Goal: Task Accomplishment & Management: Manage account settings

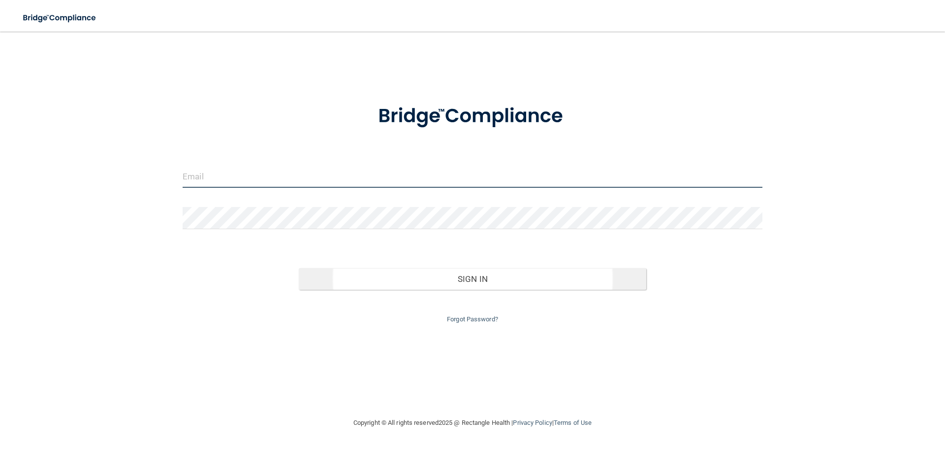
type input "[EMAIL_ADDRESS][DOMAIN_NAME]"
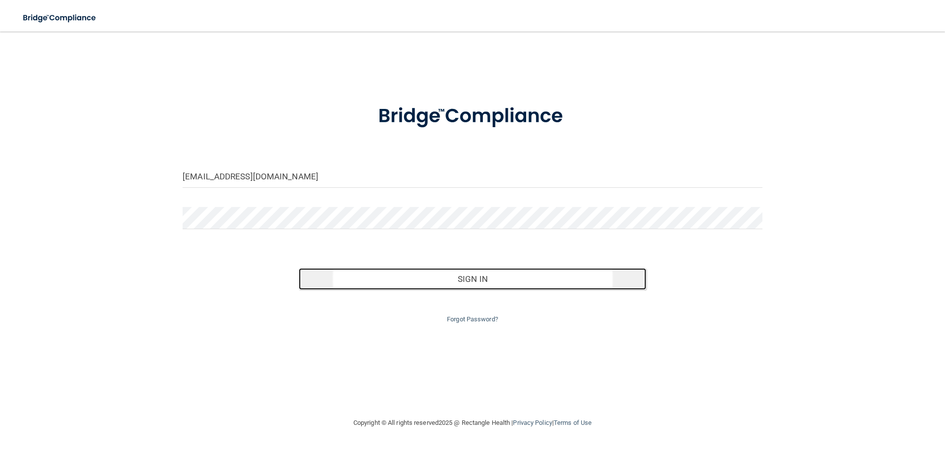
click at [523, 270] on button "Sign In" at bounding box center [473, 279] width 348 height 22
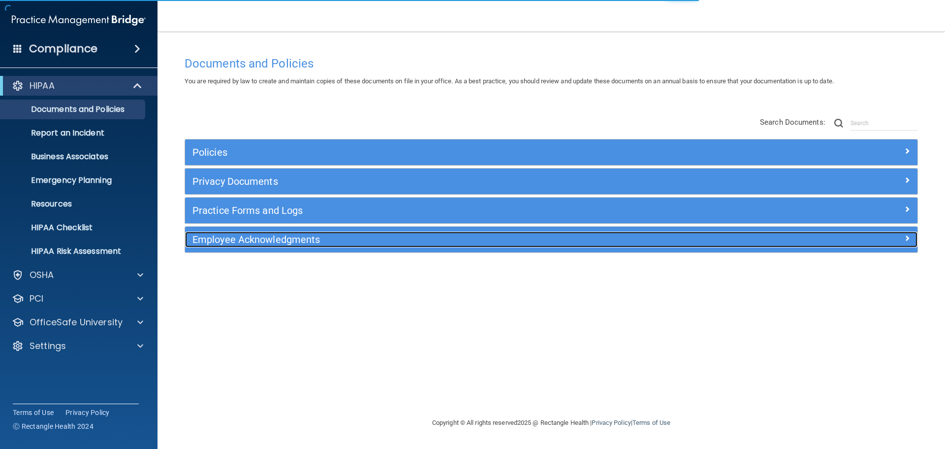
click at [301, 244] on h5 "Employee Acknowledgments" at bounding box center [460, 239] width 535 height 11
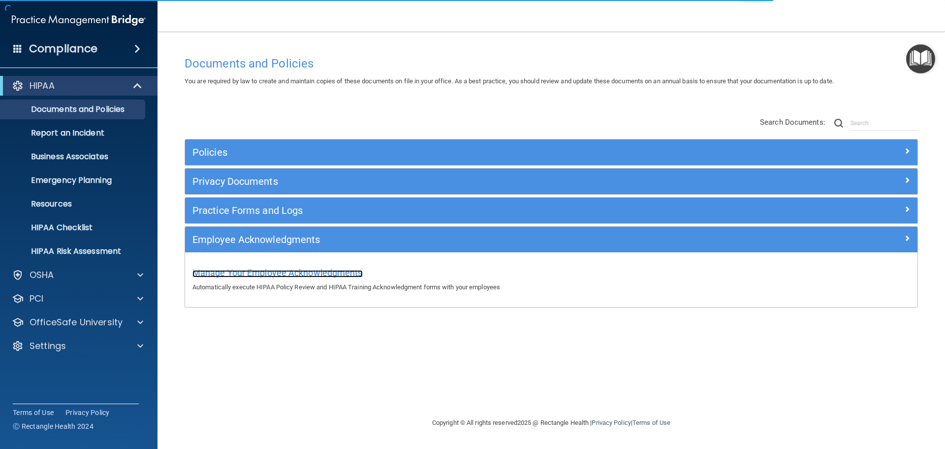
click at [301, 270] on span "Manage Your Employee Acknowledgments" at bounding box center [278, 272] width 170 height 10
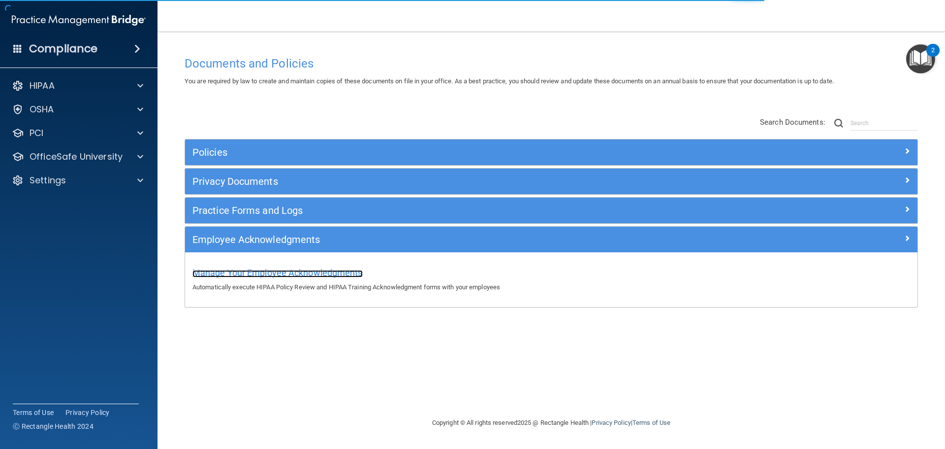
click at [330, 269] on span "Manage Your Employee Acknowledgments" at bounding box center [278, 272] width 170 height 10
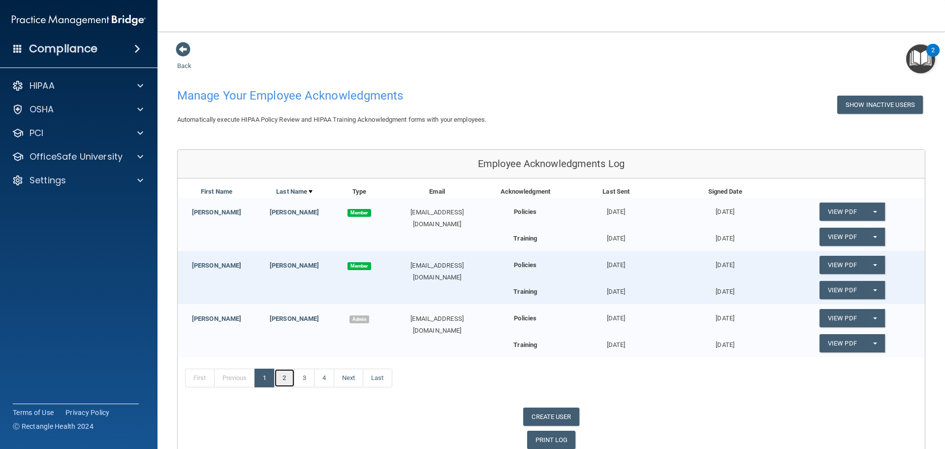
click at [283, 382] on link "2" at bounding box center [284, 377] width 20 height 19
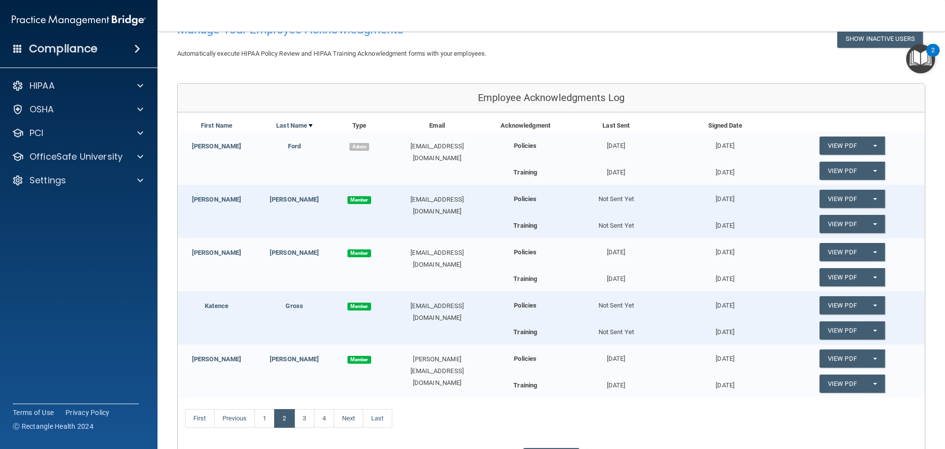
scroll to position [98, 0]
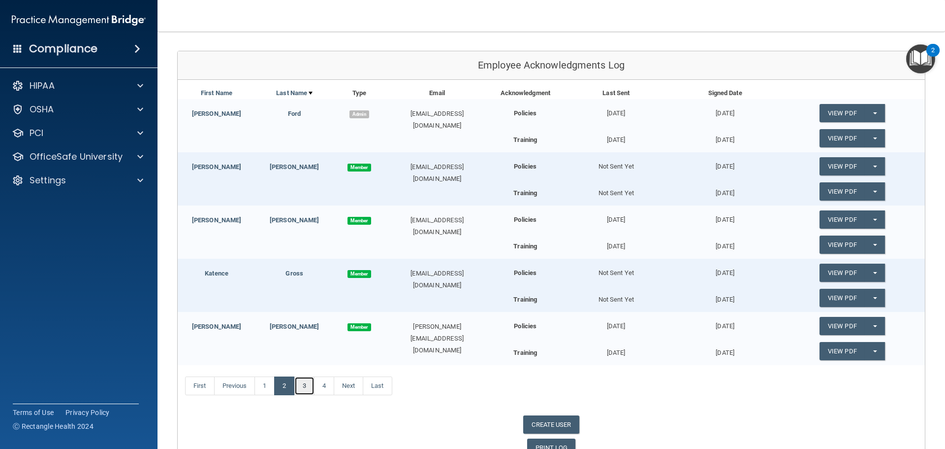
click at [308, 381] on link "3" at bounding box center [304, 385] width 20 height 19
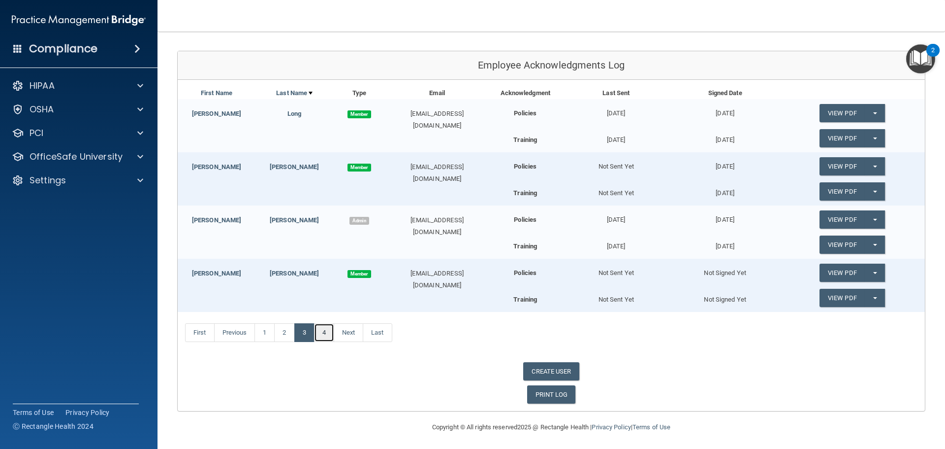
click at [328, 338] on link "4" at bounding box center [324, 332] width 20 height 19
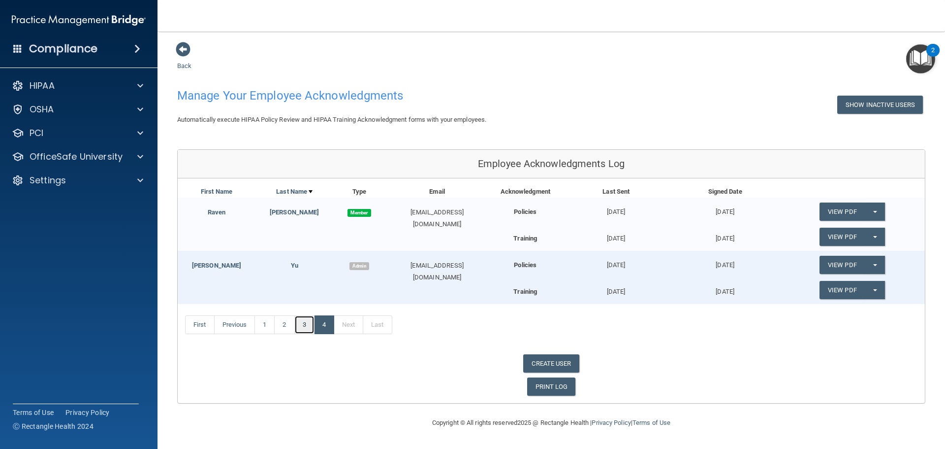
click at [313, 326] on link "3" at bounding box center [304, 324] width 20 height 19
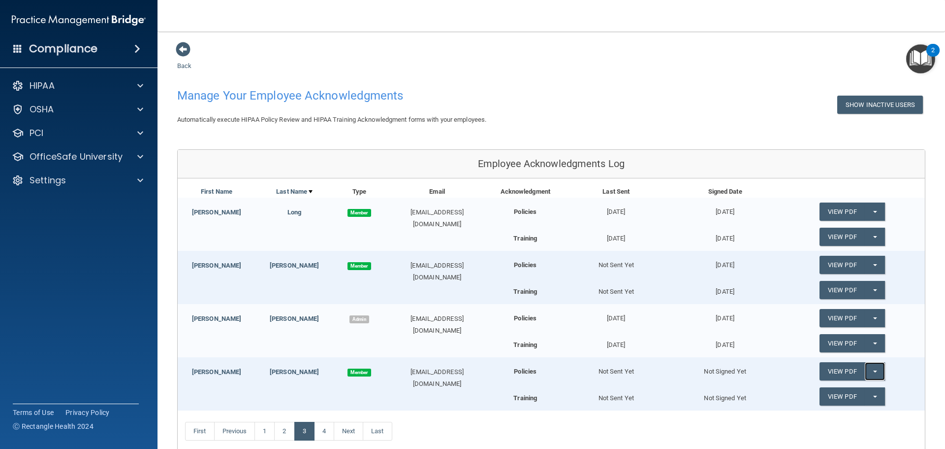
click at [865, 368] on button "Split button!" at bounding box center [875, 371] width 20 height 18
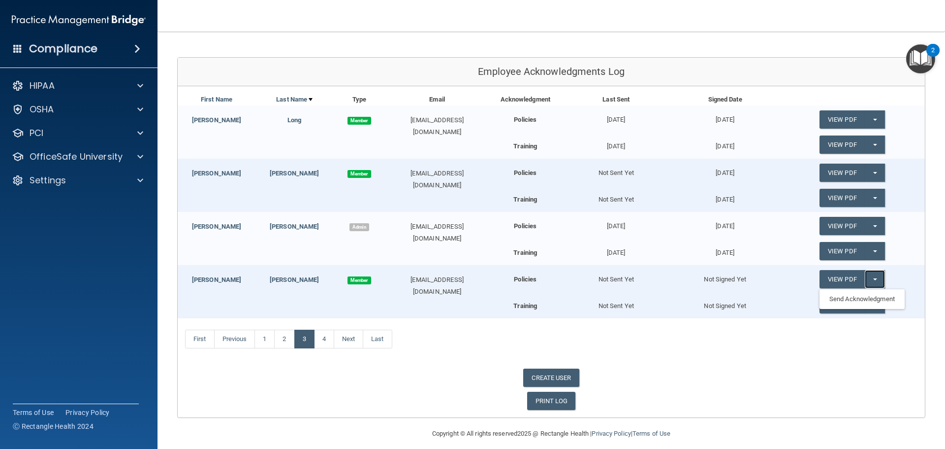
scroll to position [100, 0]
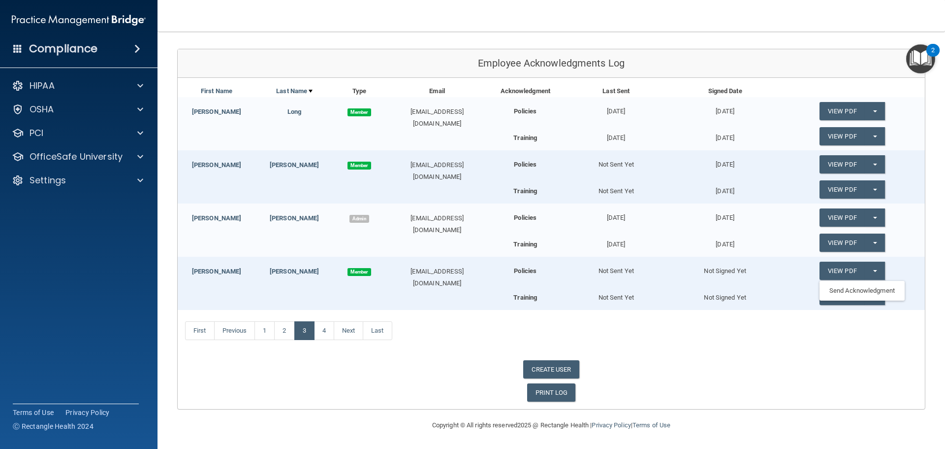
click at [864, 336] on div "First Previous 1 2 3 4 Next Last" at bounding box center [551, 332] width 747 height 45
click at [875, 298] on button "Split button!" at bounding box center [875, 296] width 20 height 18
click at [772, 349] on div "First Previous 1 2 3 4 Next Last" at bounding box center [551, 332] width 747 height 45
click at [875, 272] on button "Split button!" at bounding box center [875, 270] width 20 height 18
click at [869, 292] on link "Send Acknowledgment" at bounding box center [862, 290] width 85 height 15
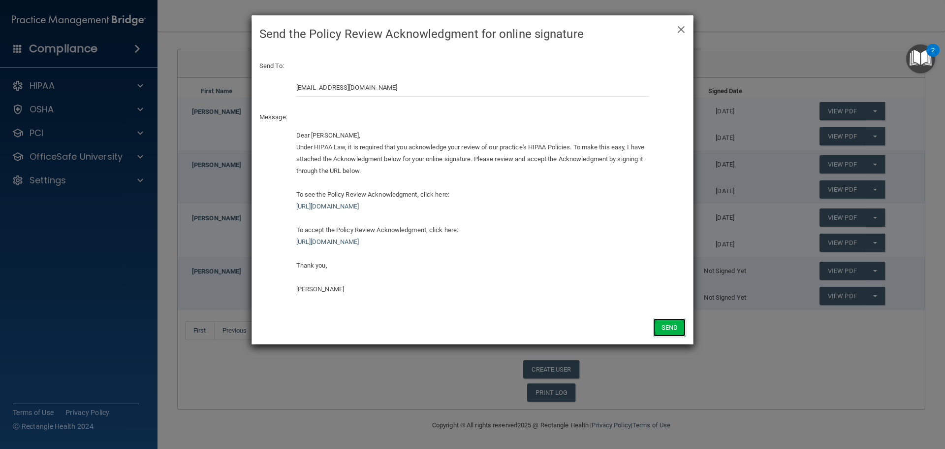
click at [675, 329] on button "Send" at bounding box center [669, 327] width 32 height 18
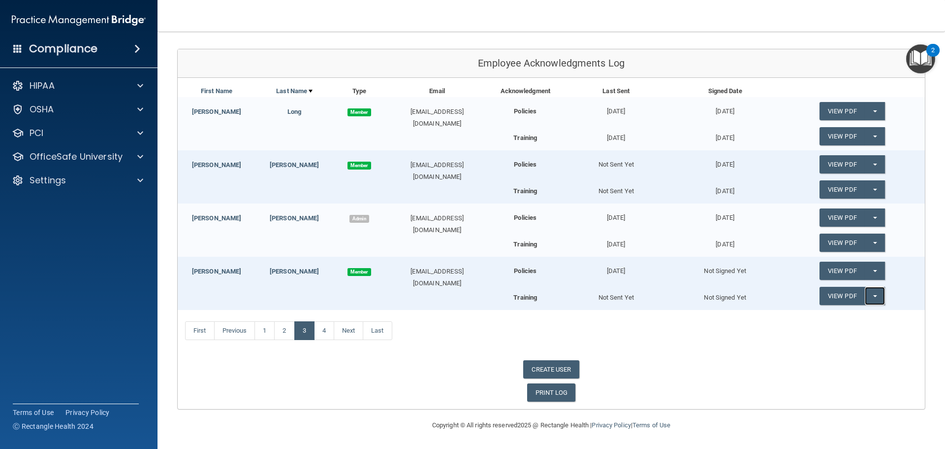
click at [874, 296] on span "button" at bounding box center [876, 296] width 4 height 2
click at [866, 315] on link "Send Acknowledgment PDF" at bounding box center [869, 315] width 98 height 15
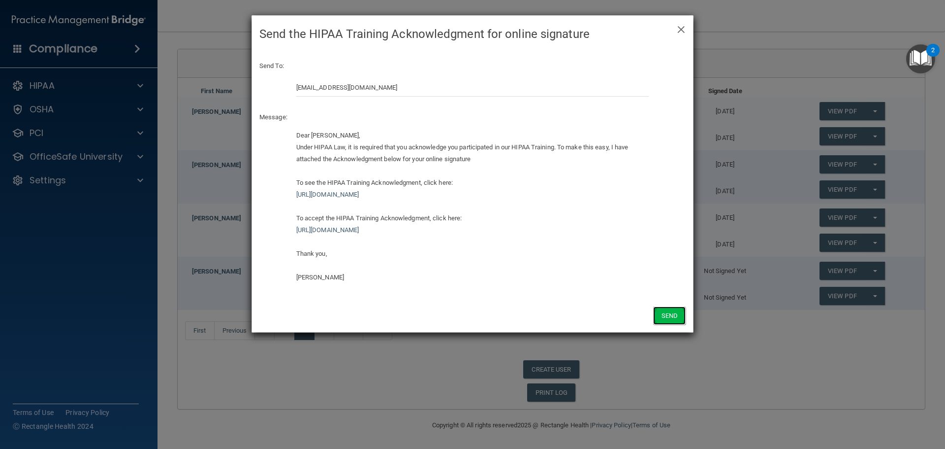
click at [679, 318] on button "Send" at bounding box center [669, 315] width 32 height 18
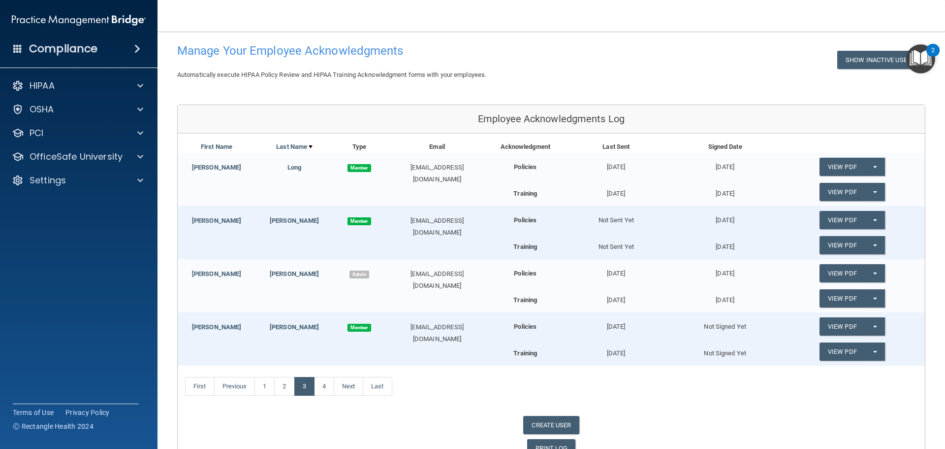
scroll to position [0, 0]
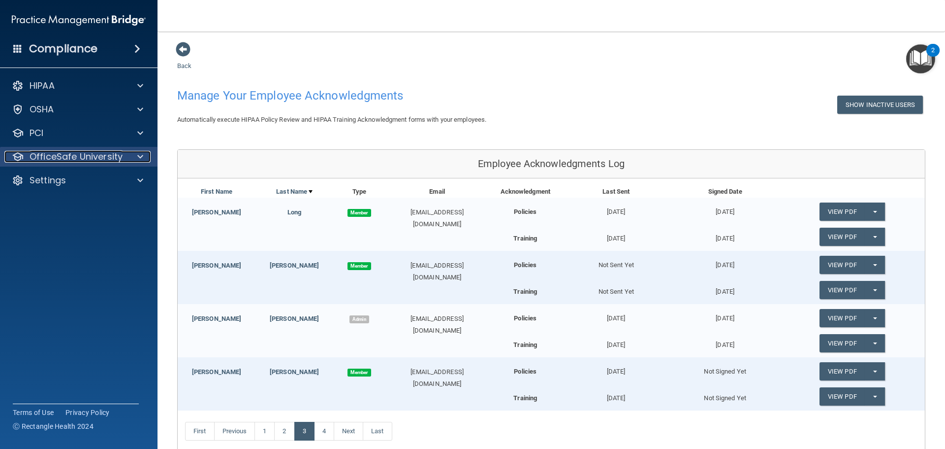
click at [107, 157] on p "OfficeSafe University" at bounding box center [76, 157] width 93 height 12
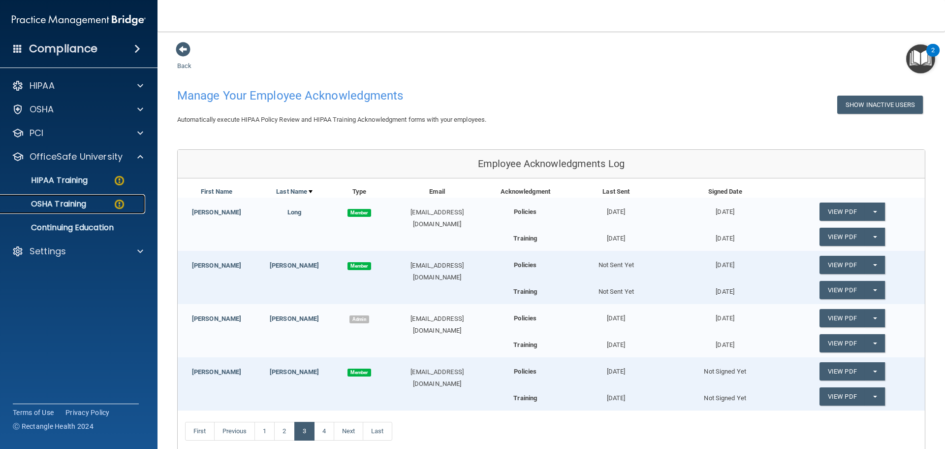
click at [83, 206] on p "OSHA Training" at bounding box center [46, 204] width 80 height 10
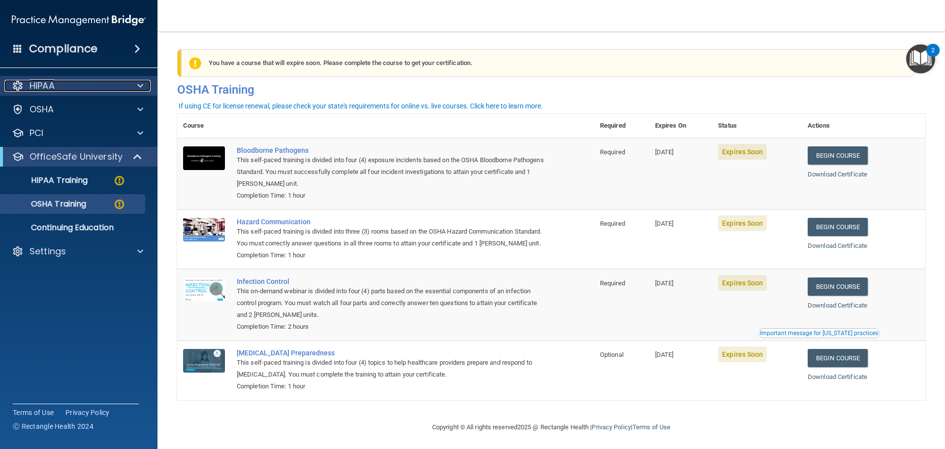
click at [97, 90] on div "HIPAA" at bounding box center [65, 86] width 122 height 12
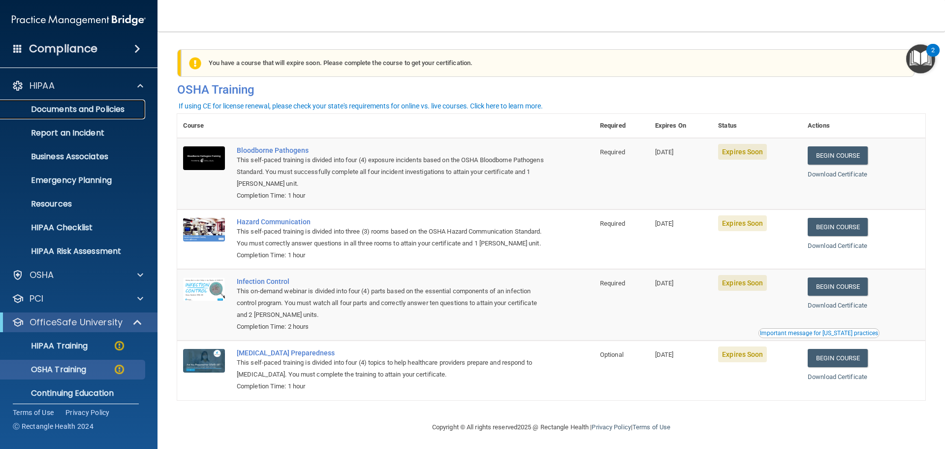
click at [66, 111] on p "Documents and Policies" at bounding box center [73, 109] width 134 height 10
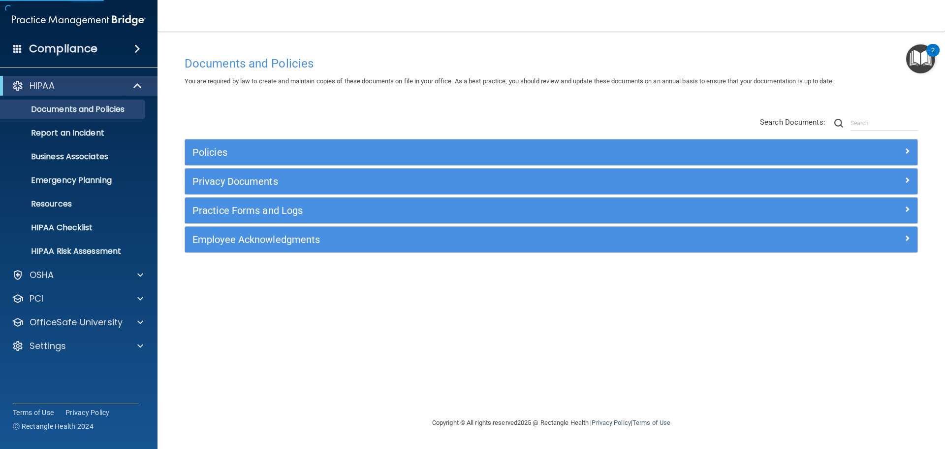
click at [318, 249] on div "Employee Acknowledgments" at bounding box center [551, 240] width 733 height 26
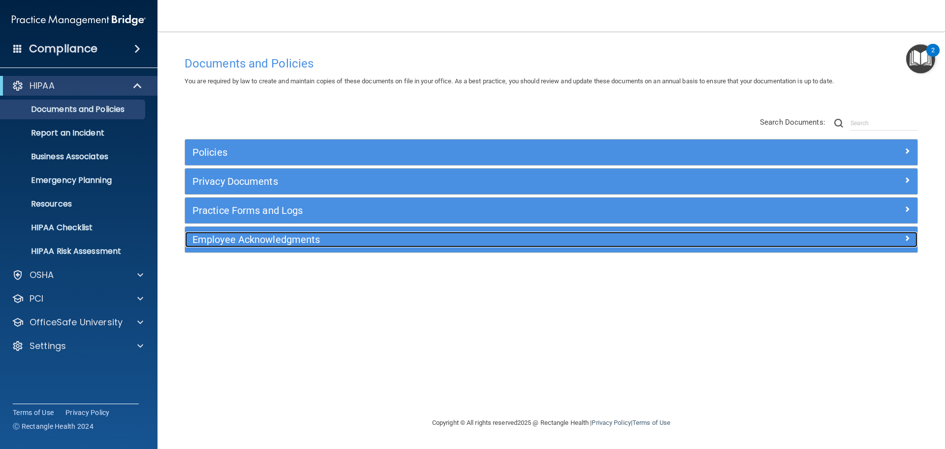
click at [319, 239] on h5 "Employee Acknowledgments" at bounding box center [460, 239] width 535 height 11
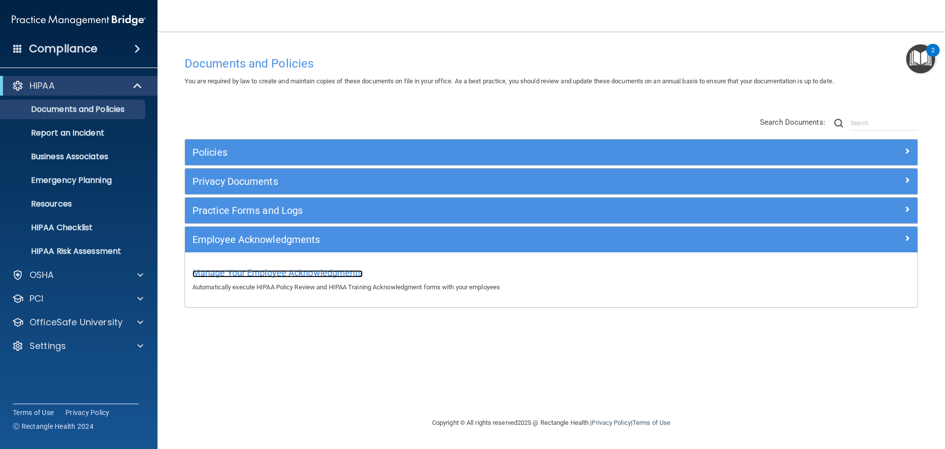
click at [316, 277] on span "Manage Your Employee Acknowledgments" at bounding box center [278, 272] width 170 height 10
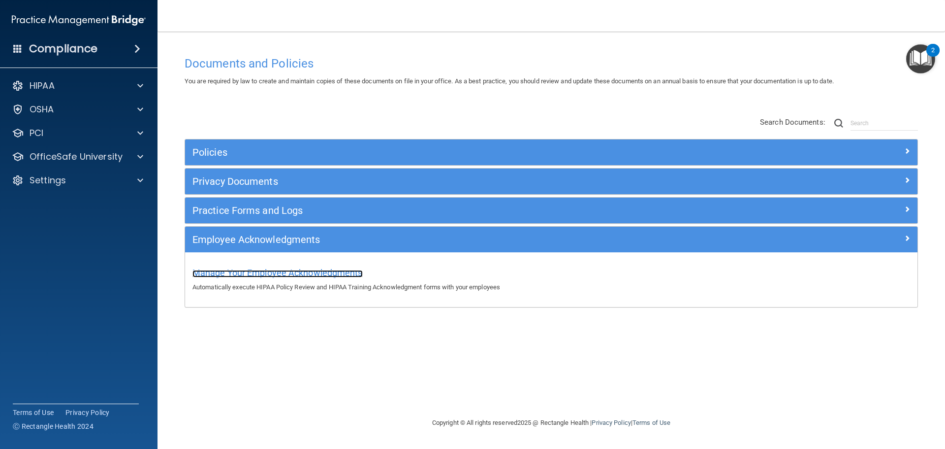
click at [316, 276] on span "Manage Your Employee Acknowledgments" at bounding box center [278, 272] width 170 height 10
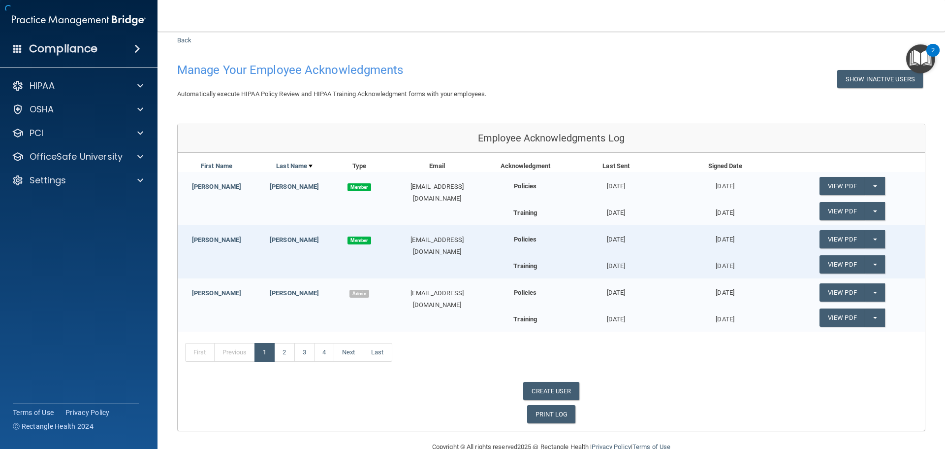
scroll to position [47, 0]
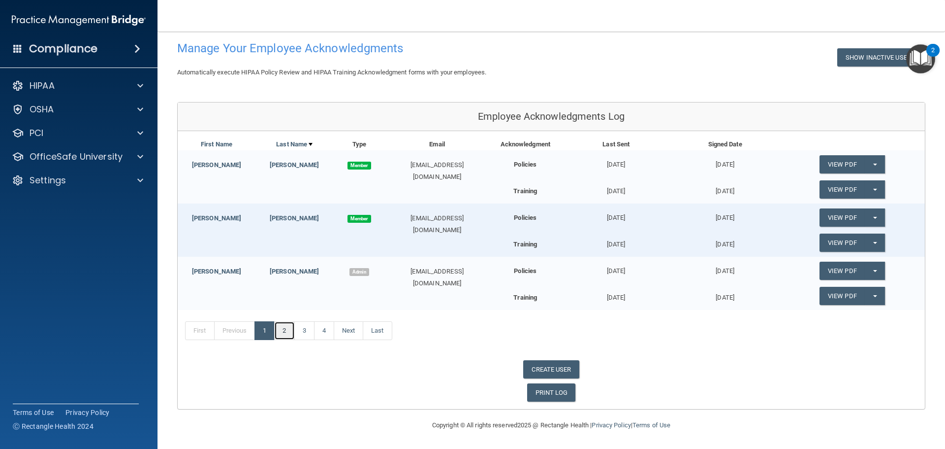
click at [294, 330] on link "2" at bounding box center [284, 330] width 20 height 19
click at [305, 325] on link "3" at bounding box center [304, 330] width 20 height 19
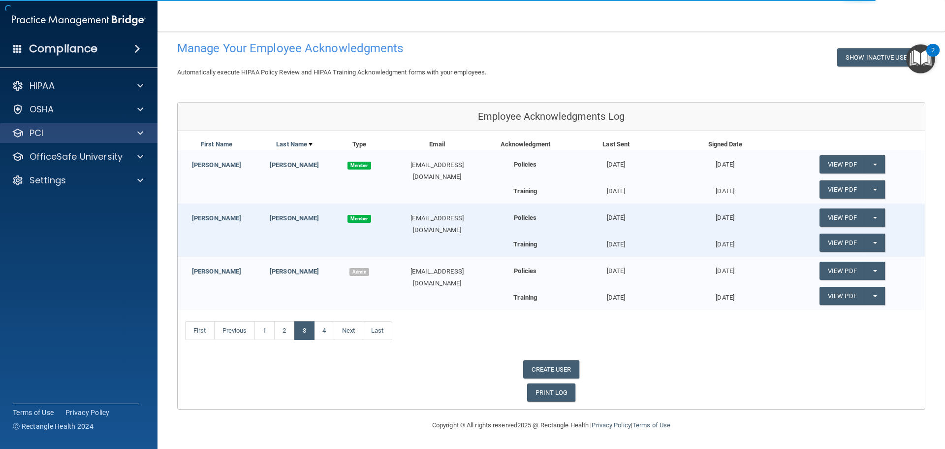
scroll to position [100, 0]
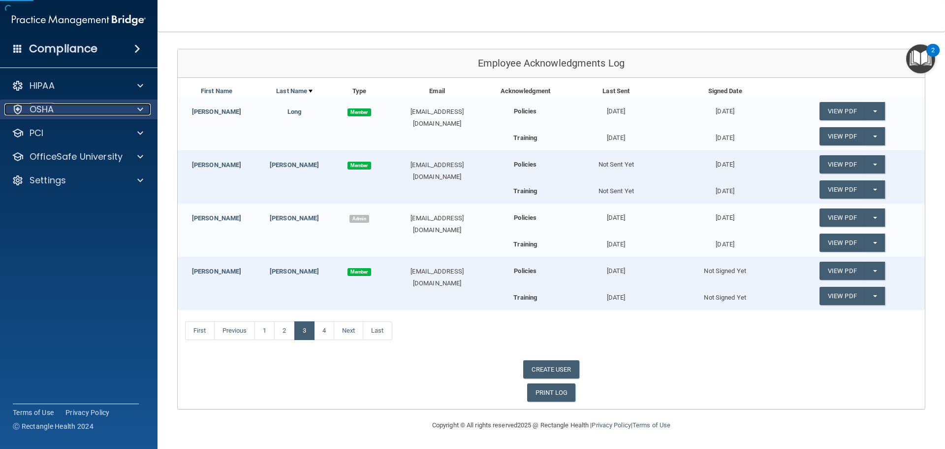
click at [113, 111] on div "OSHA" at bounding box center [65, 109] width 122 height 12
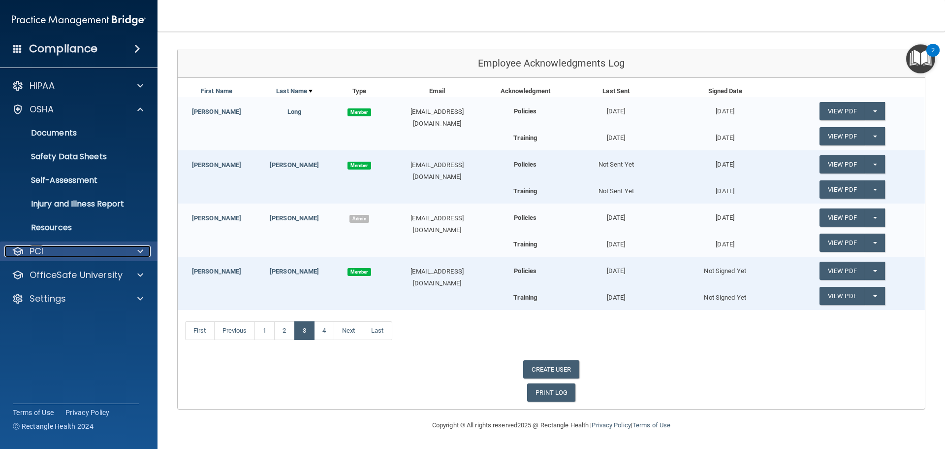
click at [93, 245] on div "PCI" at bounding box center [65, 251] width 122 height 12
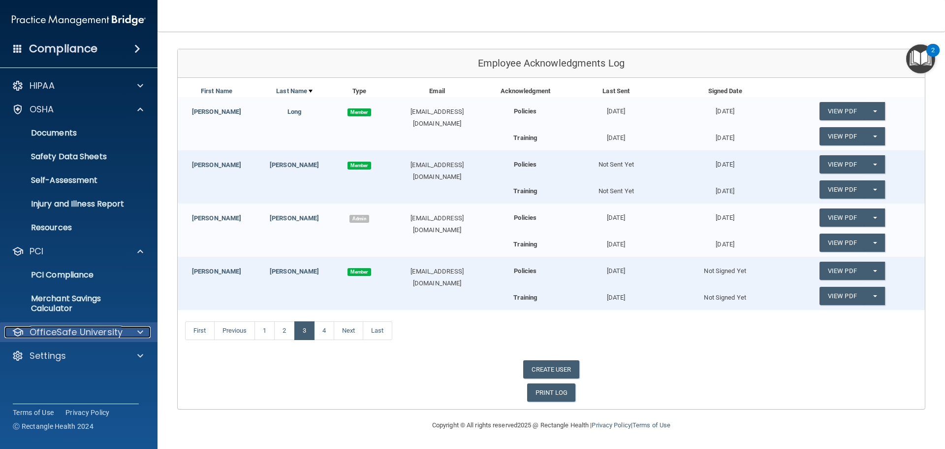
click at [82, 331] on p "OfficeSafe University" at bounding box center [76, 332] width 93 height 12
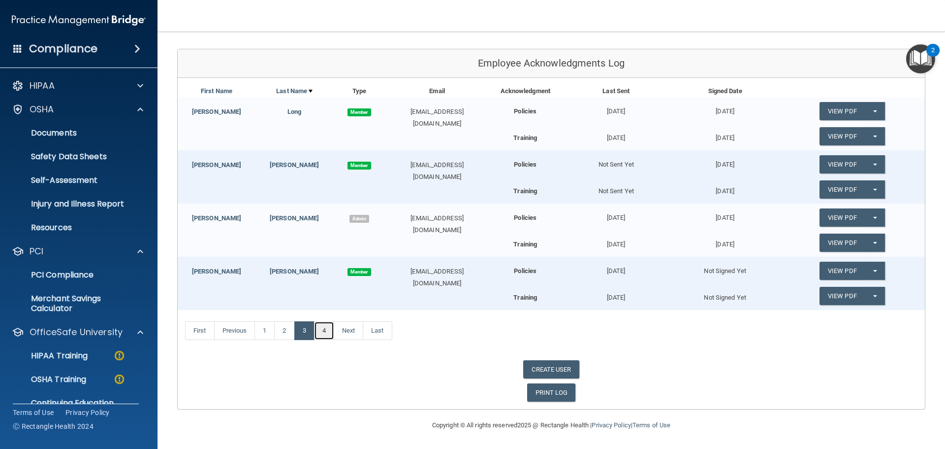
click at [326, 326] on link "4" at bounding box center [324, 330] width 20 height 19
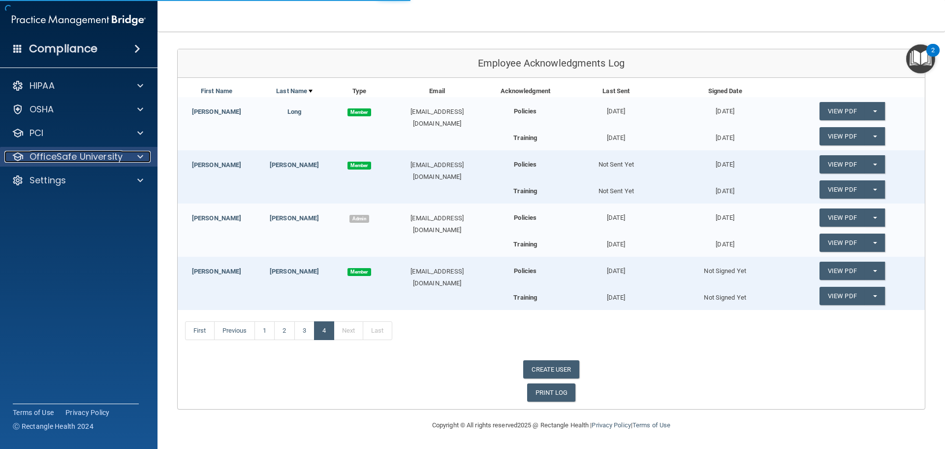
click at [100, 158] on p "OfficeSafe University" at bounding box center [76, 157] width 93 height 12
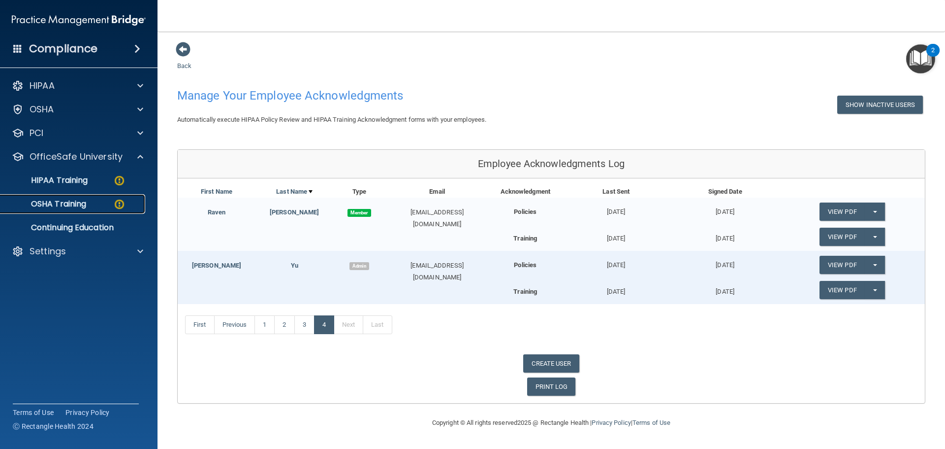
click at [75, 213] on link "OSHA Training" at bounding box center [67, 204] width 155 height 20
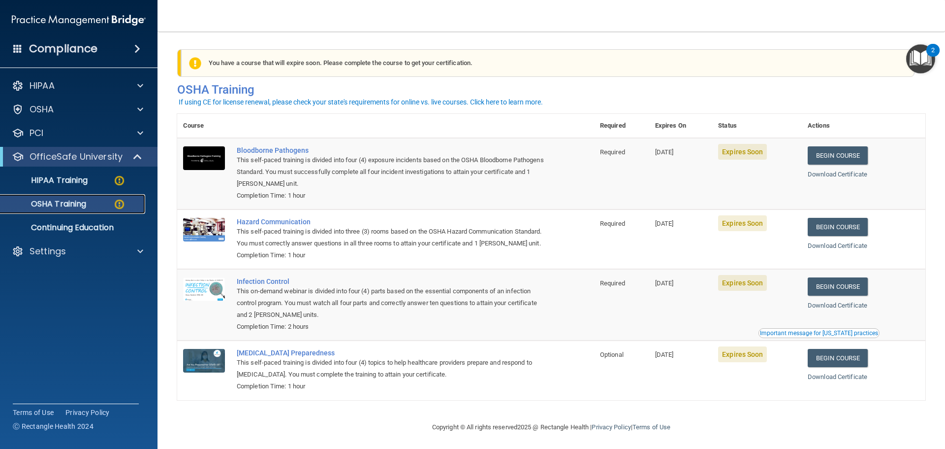
scroll to position [16, 0]
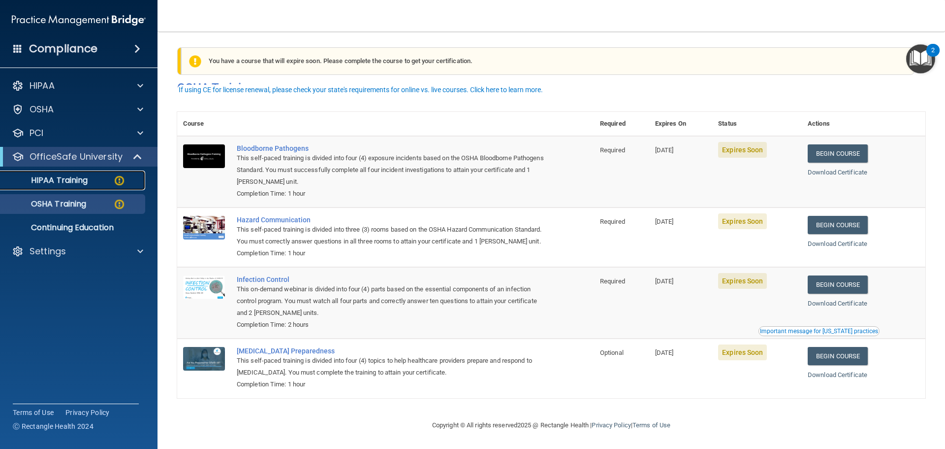
click at [82, 177] on p "HIPAA Training" at bounding box center [46, 180] width 81 height 10
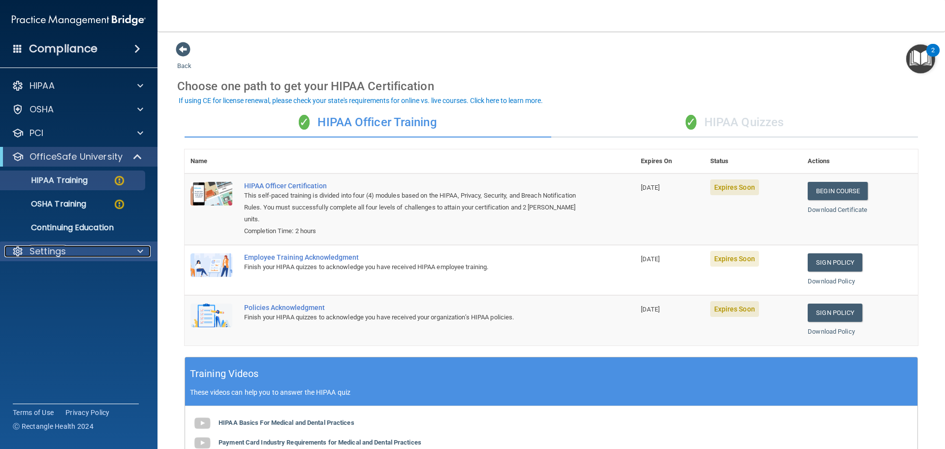
click at [79, 254] on div "Settings" at bounding box center [65, 251] width 122 height 12
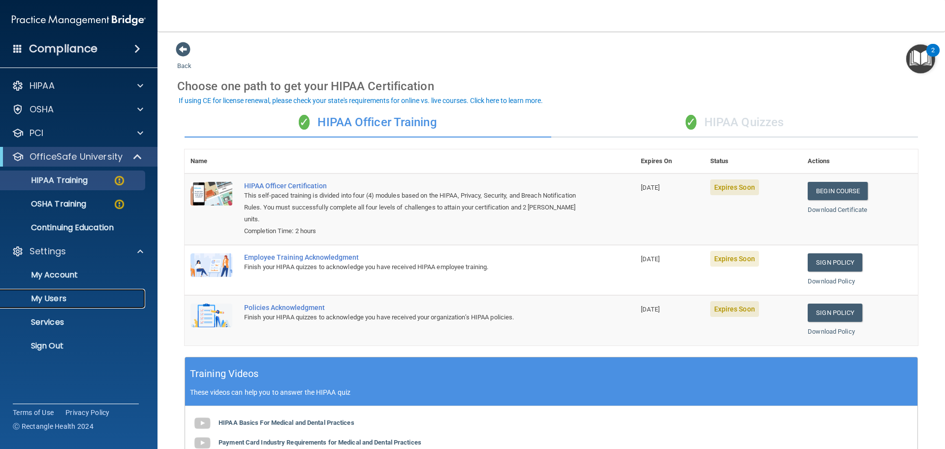
click at [66, 294] on p "My Users" at bounding box center [73, 298] width 134 height 10
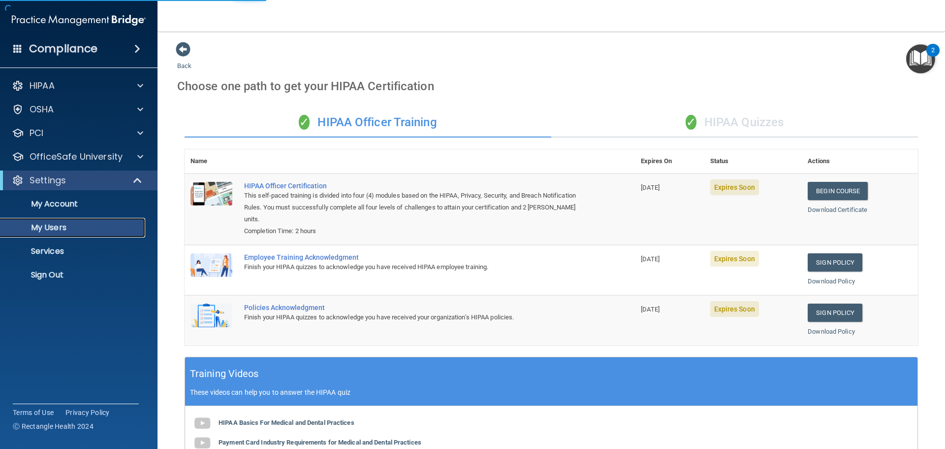
select select "20"
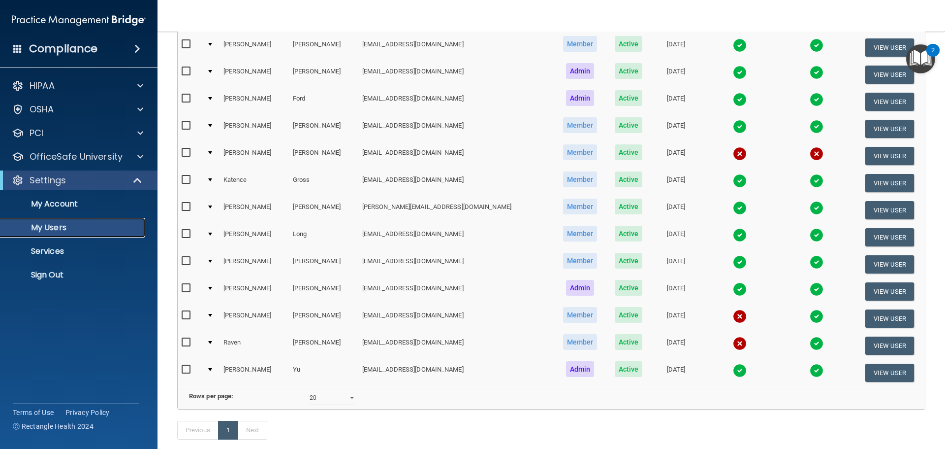
scroll to position [148, 0]
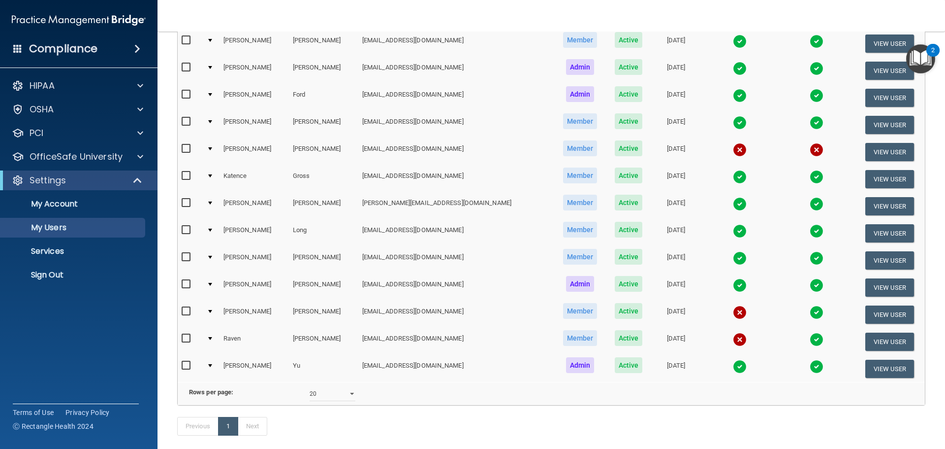
click at [733, 337] on img at bounding box center [740, 339] width 14 height 14
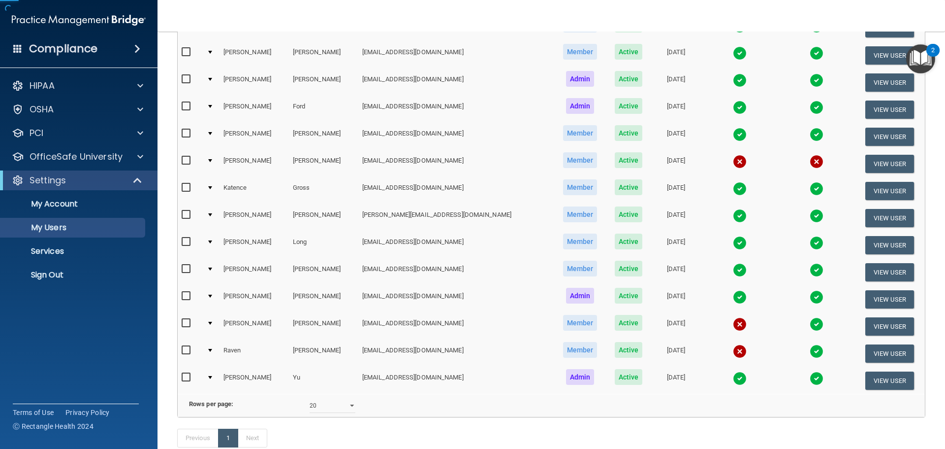
click at [710, 337] on td at bounding box center [740, 326] width 78 height 27
click at [733, 350] on img at bounding box center [740, 351] width 14 height 14
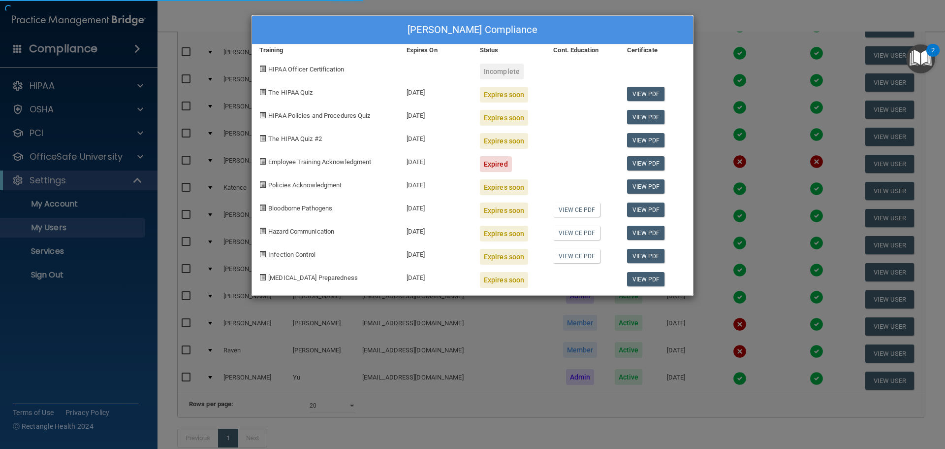
click at [854, 350] on div "[PERSON_NAME] Compliance Training Expires On Status Cont. Education Certificate…" at bounding box center [472, 224] width 945 height 449
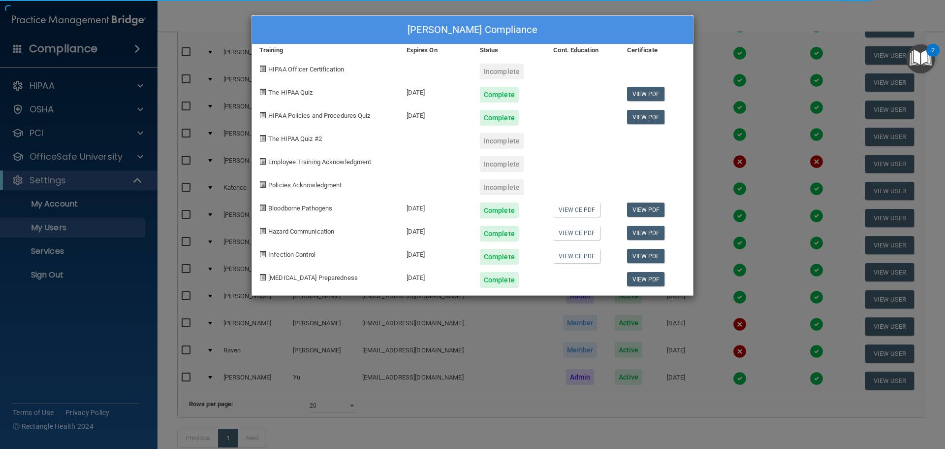
click at [869, 347] on div "[PERSON_NAME] Compliance Training Expires On Status Cont. Education Certificate…" at bounding box center [472, 224] width 945 height 449
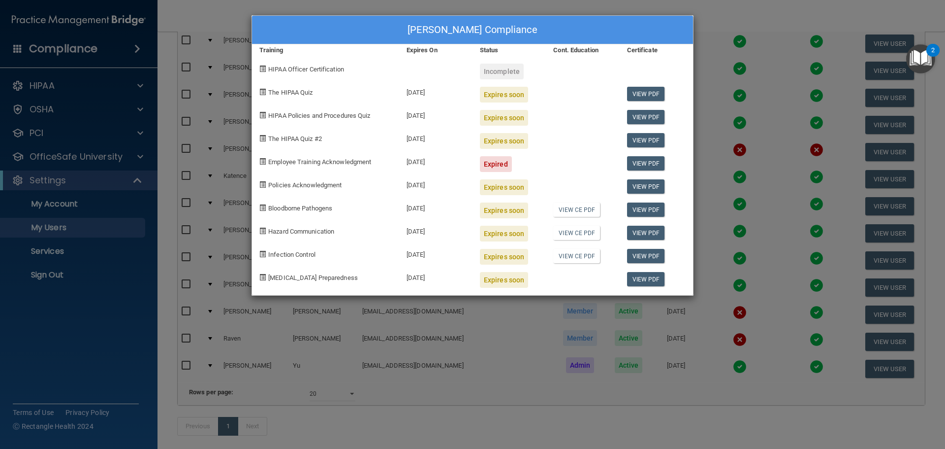
click at [719, 119] on div "[PERSON_NAME] Compliance Training Expires On Status Cont. Education Certificate…" at bounding box center [472, 224] width 945 height 449
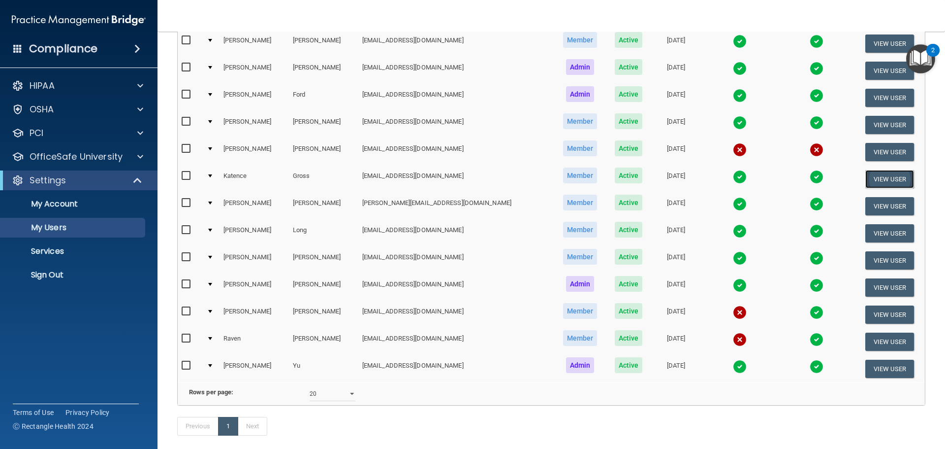
click at [866, 178] on button "View User" at bounding box center [890, 179] width 49 height 18
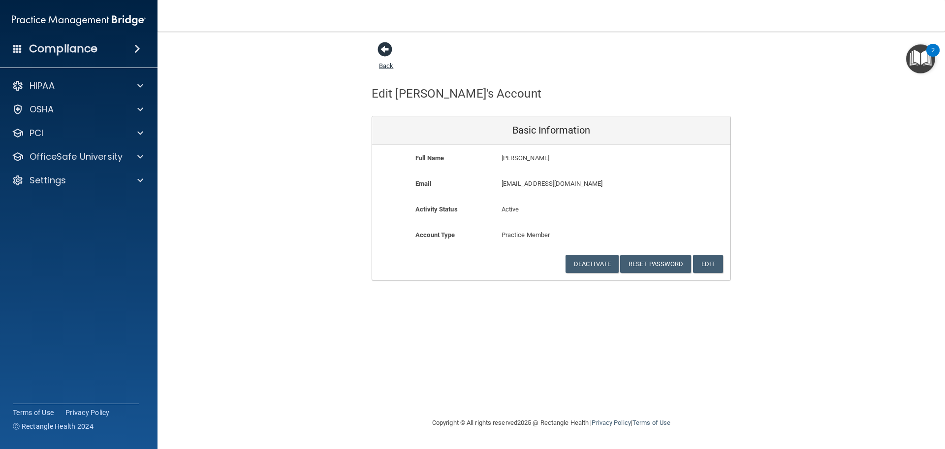
click at [380, 51] on span at bounding box center [385, 49] width 15 height 15
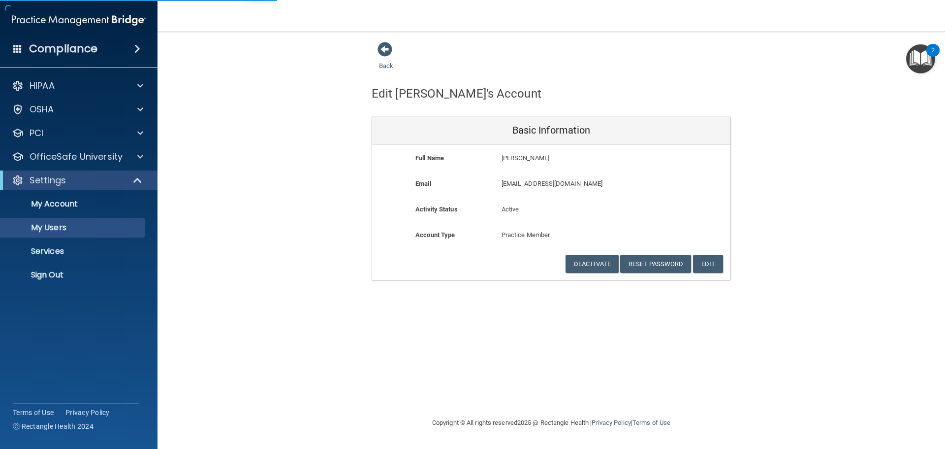
select select "20"
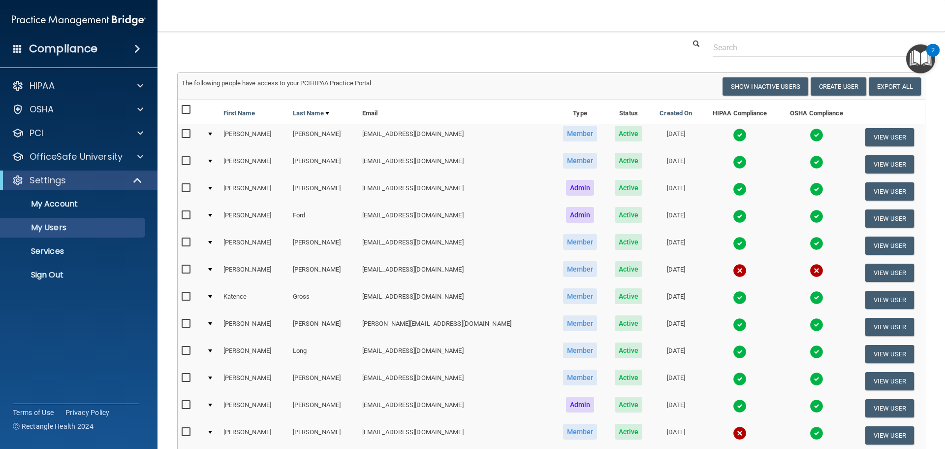
scroll to position [49, 0]
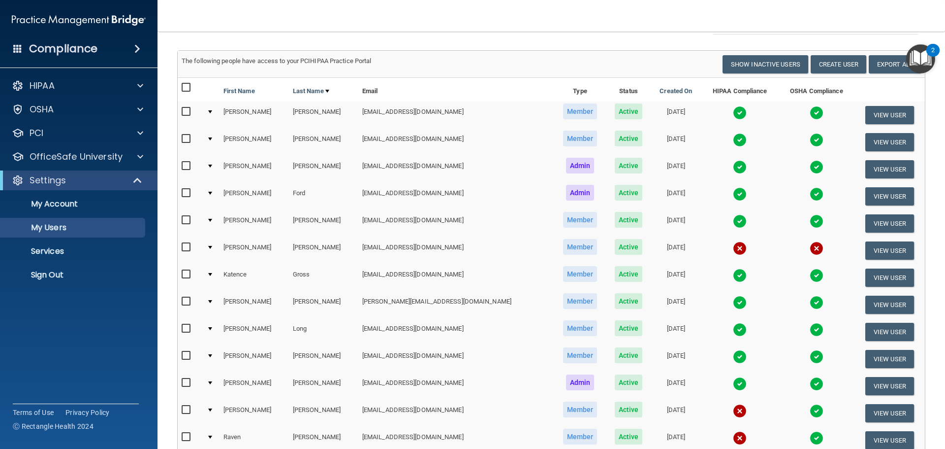
click at [733, 273] on img at bounding box center [740, 275] width 14 height 14
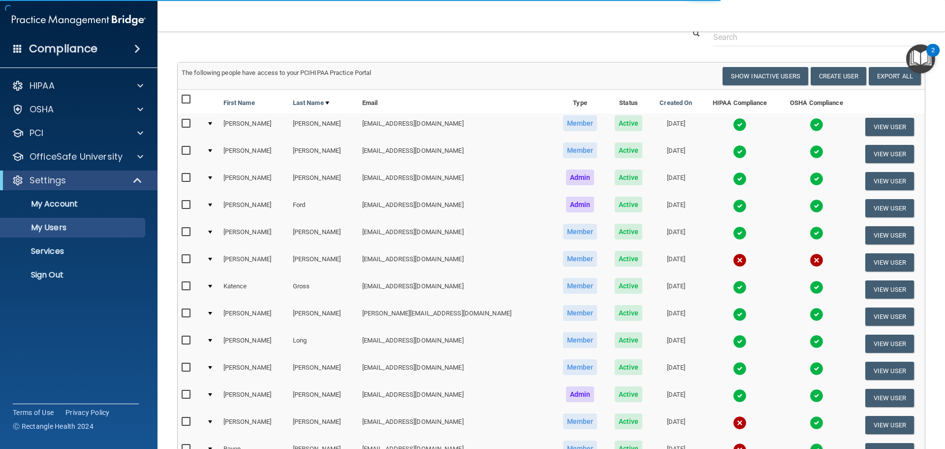
click at [733, 287] on img at bounding box center [740, 287] width 14 height 14
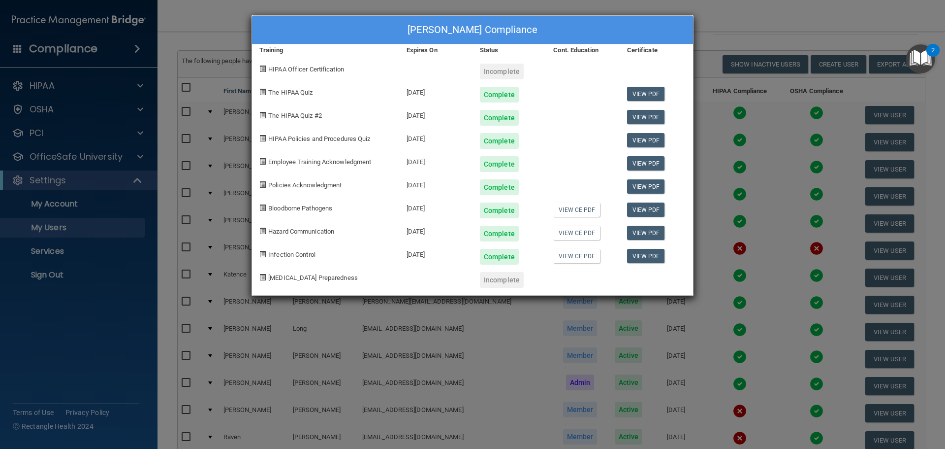
click at [778, 123] on div "[PERSON_NAME] Compliance Training Expires On Status Cont. Education Certificate…" at bounding box center [472, 224] width 945 height 449
click at [762, 109] on div "[PERSON_NAME] Compliance Training Expires On Status Cont. Education Certificate…" at bounding box center [472, 224] width 945 height 449
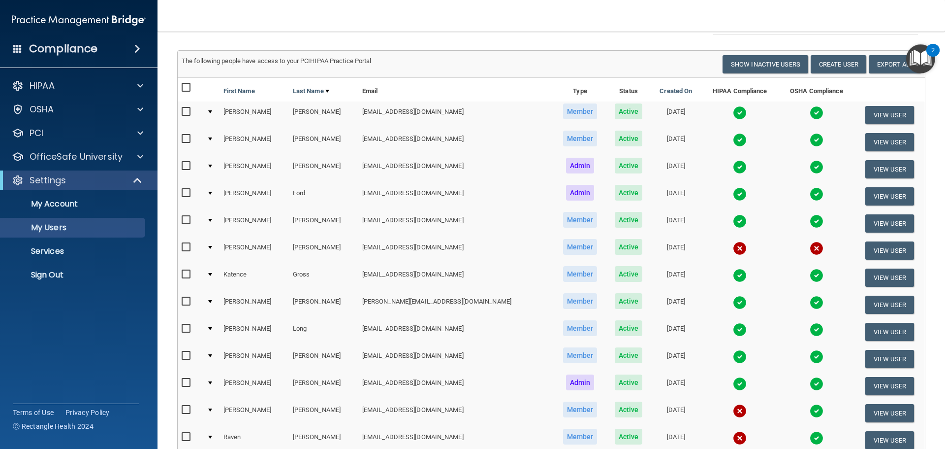
click at [733, 328] on img at bounding box center [740, 330] width 14 height 14
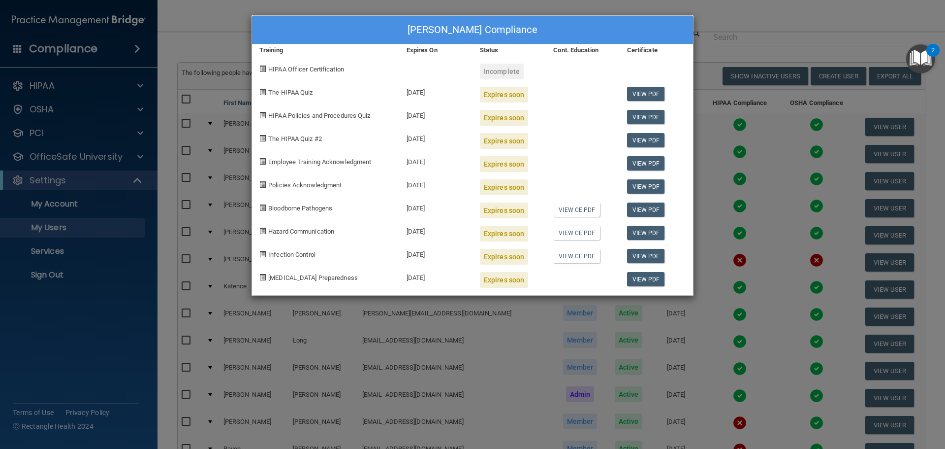
click at [802, 95] on div "[PERSON_NAME] Compliance Training Expires On Status Cont. Education Certificate…" at bounding box center [472, 224] width 945 height 449
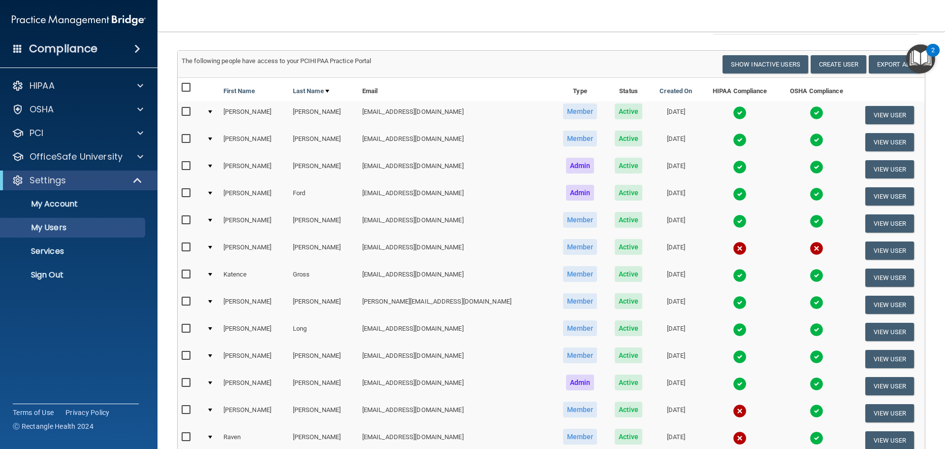
click at [733, 164] on img at bounding box center [740, 167] width 14 height 14
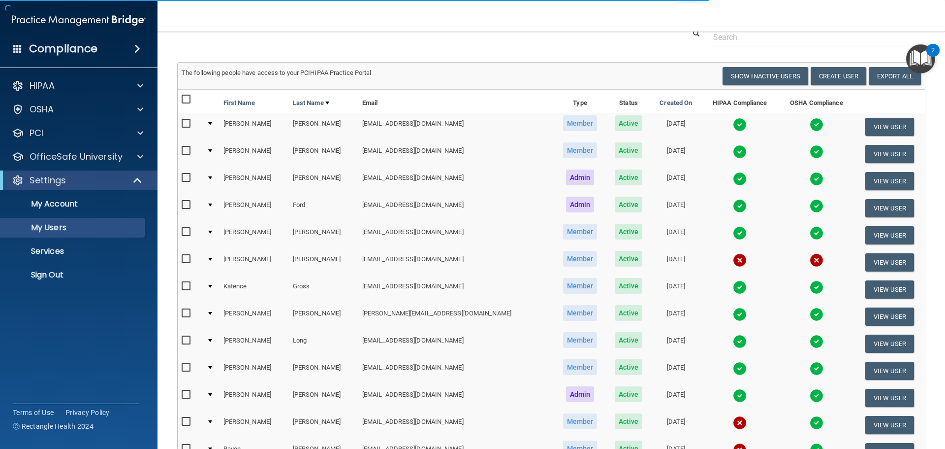
click at [733, 176] on img at bounding box center [740, 179] width 14 height 14
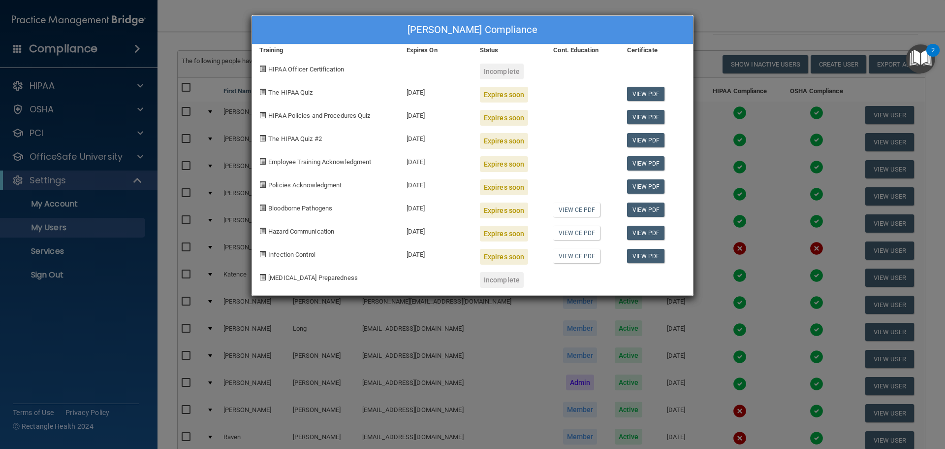
click at [778, 25] on div "[PERSON_NAME] Compliance Training Expires On Status Cont. Education Certificate…" at bounding box center [472, 224] width 945 height 449
click at [736, 23] on div "[PERSON_NAME] Compliance Training Expires On Status Cont. Education Certificate…" at bounding box center [472, 224] width 945 height 449
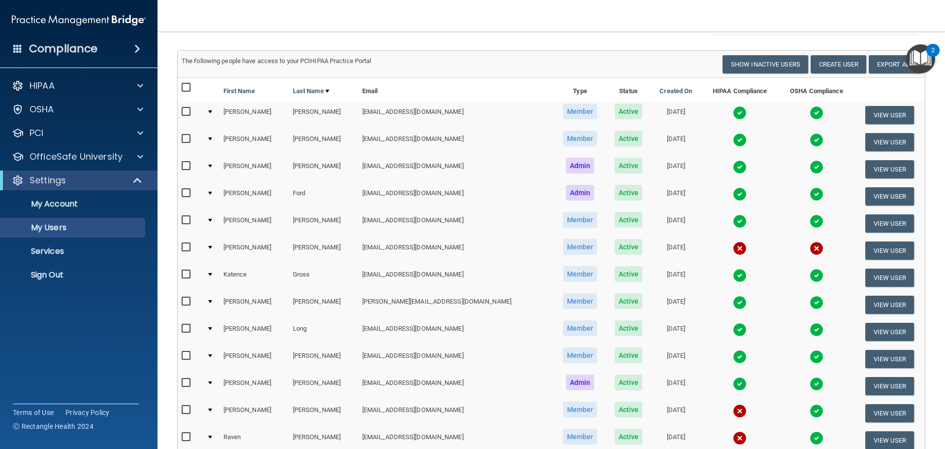
click at [733, 111] on img at bounding box center [740, 113] width 14 height 14
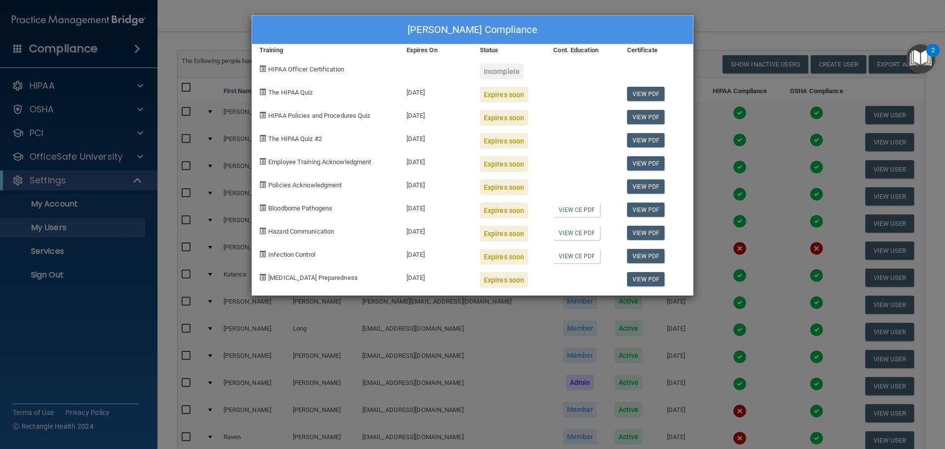
click at [731, 22] on div "[PERSON_NAME] Compliance Training Expires On Status Cont. Education Certificate…" at bounding box center [472, 224] width 945 height 449
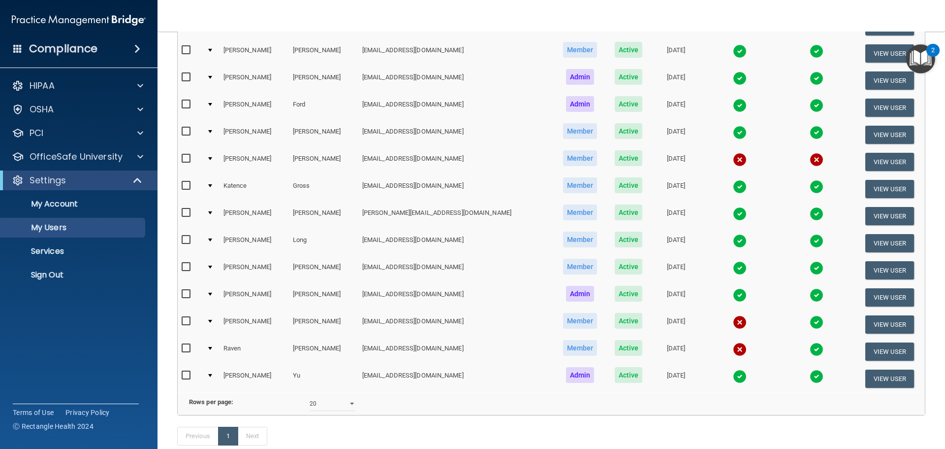
scroll to position [204, 0]
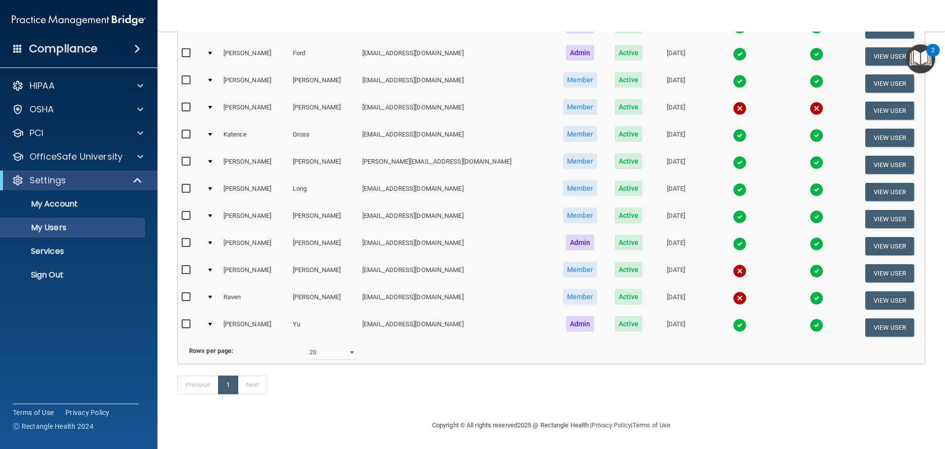
click at [733, 101] on img at bounding box center [740, 108] width 14 height 14
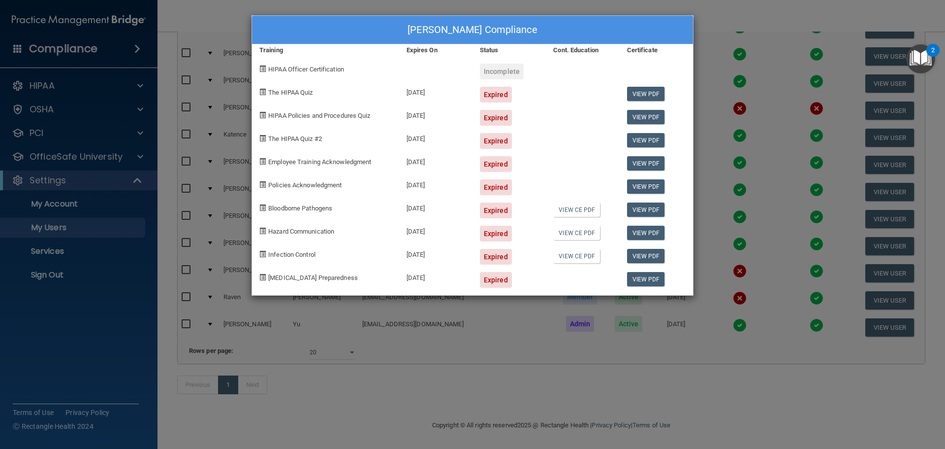
click at [638, 337] on div "[PERSON_NAME] Compliance Training Expires On Status Cont. Education Certificate…" at bounding box center [472, 224] width 945 height 449
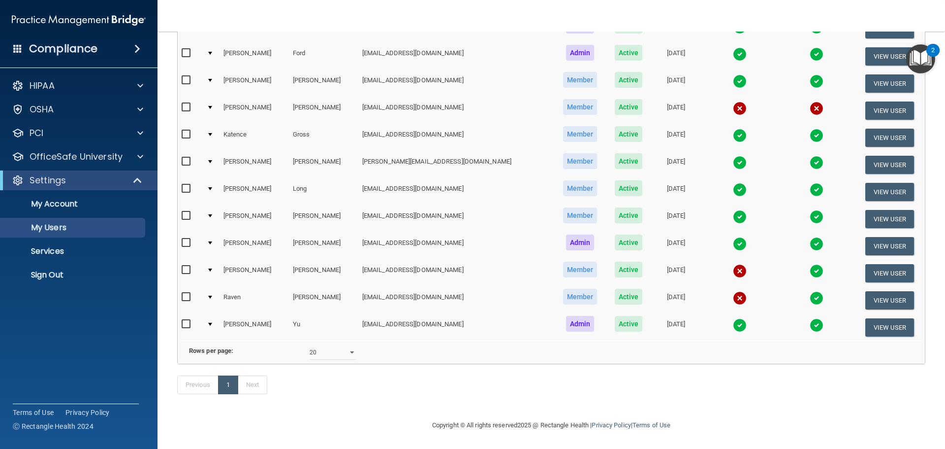
click at [733, 324] on img at bounding box center [740, 325] width 14 height 14
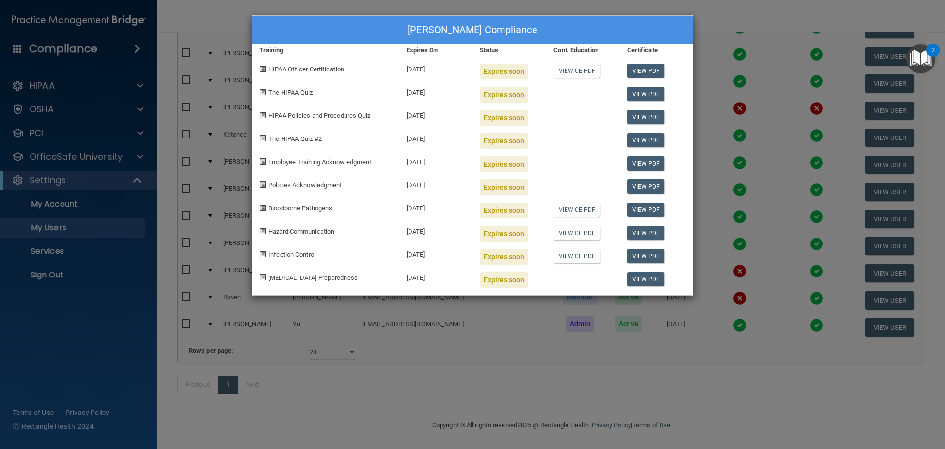
click at [695, 339] on div "[PERSON_NAME] Compliance Training Expires On Status Cont. Education Certificate…" at bounding box center [472, 224] width 945 height 449
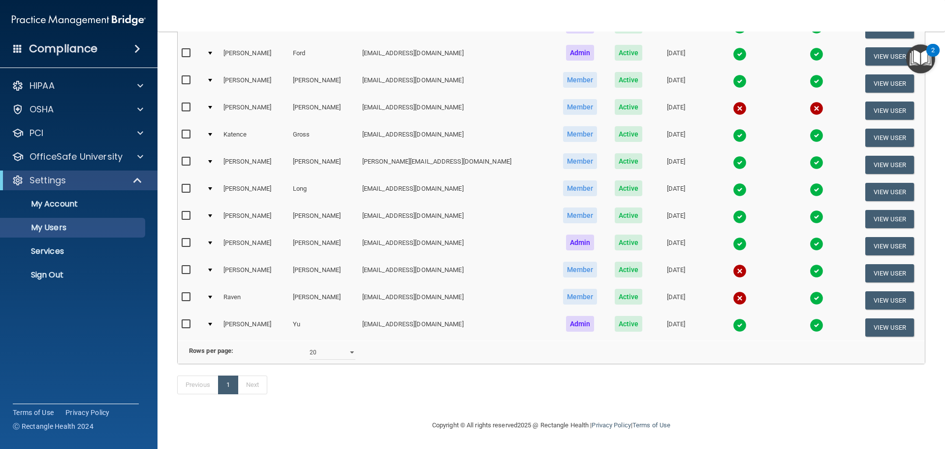
click at [733, 129] on img at bounding box center [740, 136] width 14 height 14
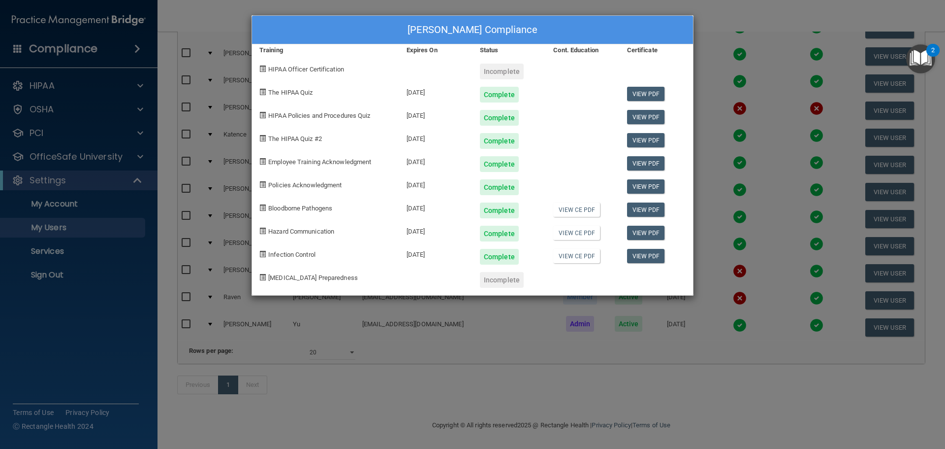
click at [763, 61] on div "[PERSON_NAME] Compliance Training Expires On Status Cont. Education Certificate…" at bounding box center [472, 224] width 945 height 449
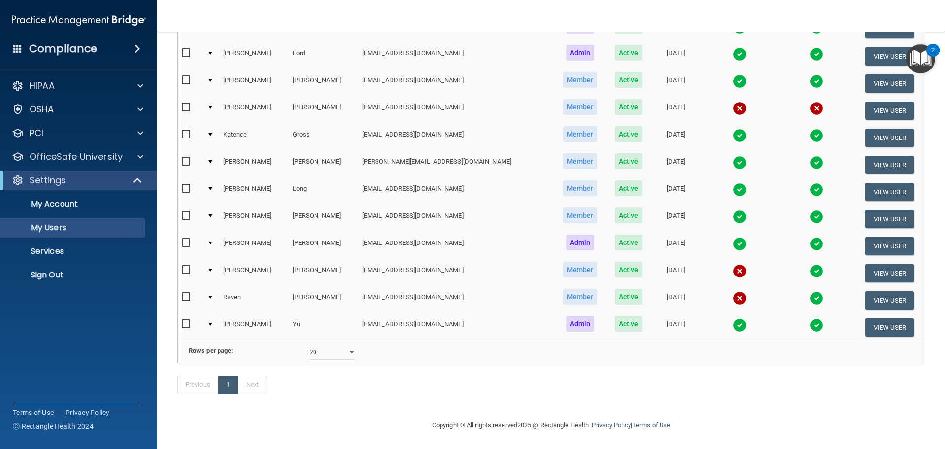
click at [733, 156] on img at bounding box center [740, 163] width 14 height 14
click at [733, 160] on img at bounding box center [740, 163] width 14 height 14
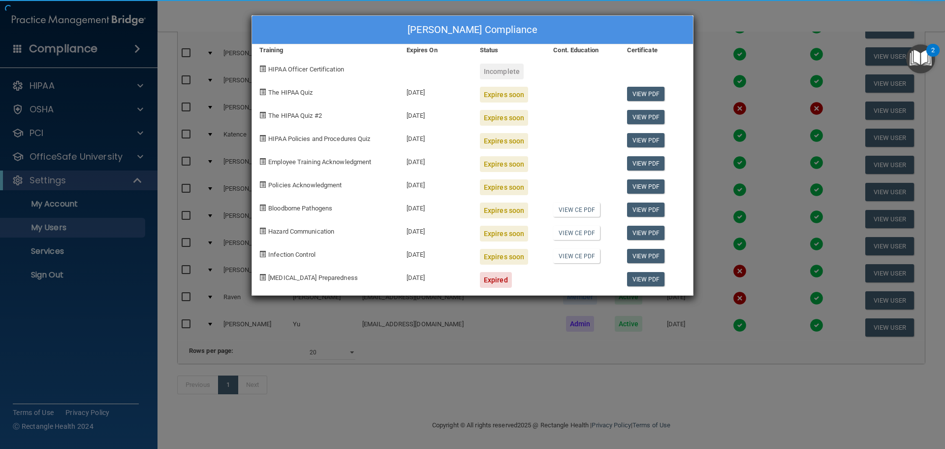
drag, startPoint x: 445, startPoint y: 280, endPoint x: 534, endPoint y: 122, distance: 180.8
click at [478, 179] on body "Compliance HIPAA Documents and Policies Report an Incident Business Associates …" at bounding box center [472, 224] width 945 height 449
click at [774, 31] on div "[PERSON_NAME] Compliance Training Expires On Status Cont. Education Certificate…" at bounding box center [472, 224] width 945 height 449
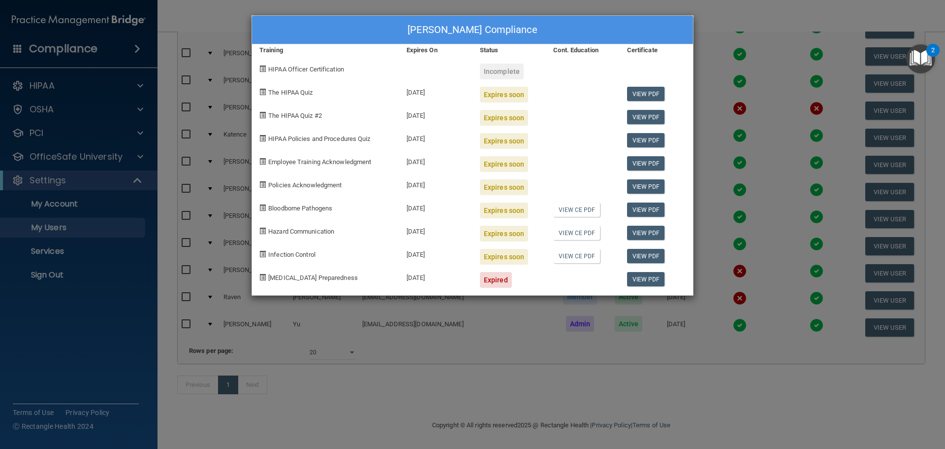
click at [776, 12] on div "[PERSON_NAME] Compliance Training Expires On Status Cont. Education Certificate…" at bounding box center [472, 224] width 945 height 449
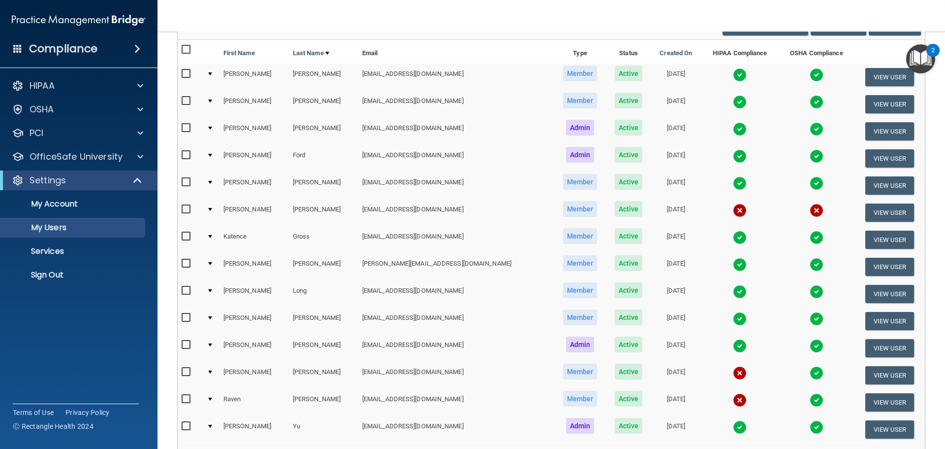
scroll to position [49, 0]
